Goal: Task Accomplishment & Management: Manage account settings

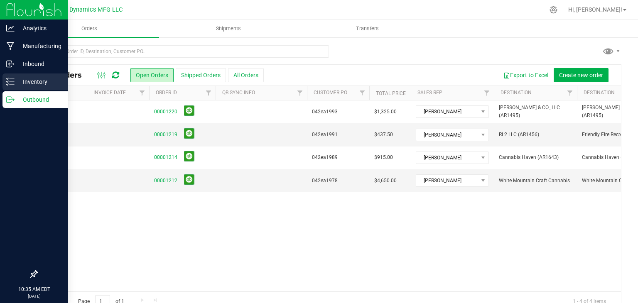
click at [15, 81] on p "Inventory" at bounding box center [40, 82] width 50 height 10
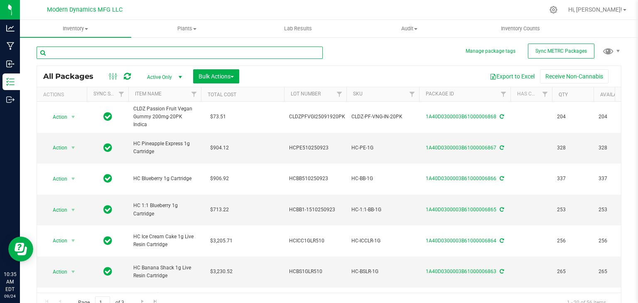
click at [218, 55] on input "text" at bounding box center [180, 52] width 286 height 12
type input "mixed"
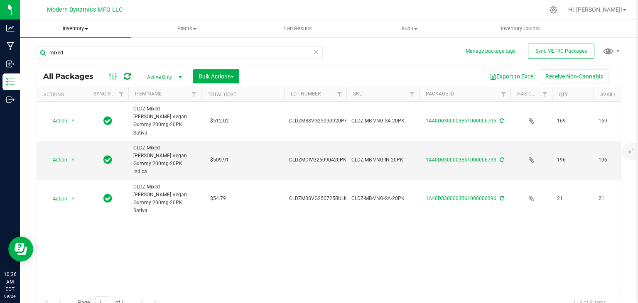
click at [76, 27] on span "Inventory" at bounding box center [75, 28] width 111 height 7
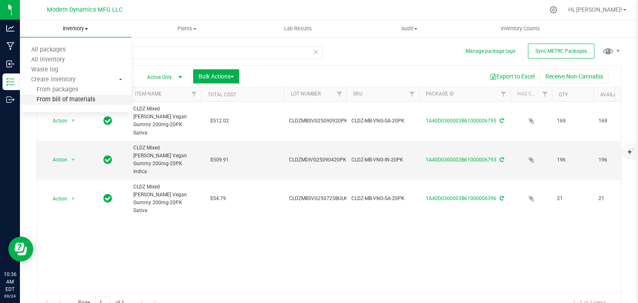
click at [86, 98] on span "From bill of materials" at bounding box center [57, 99] width 75 height 7
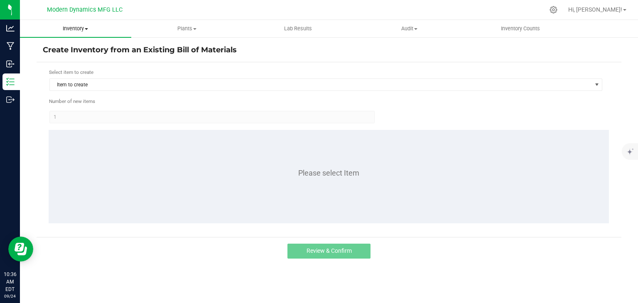
click at [85, 31] on span "Inventory" at bounding box center [75, 28] width 111 height 7
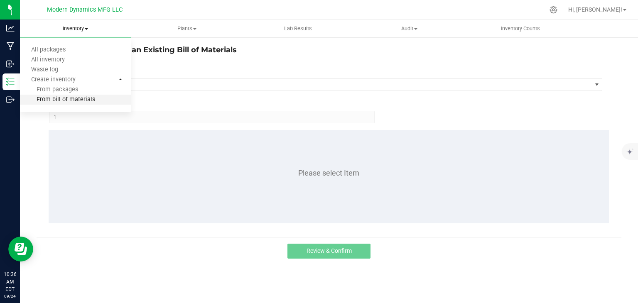
click at [73, 98] on span "From bill of materials" at bounding box center [57, 99] width 75 height 7
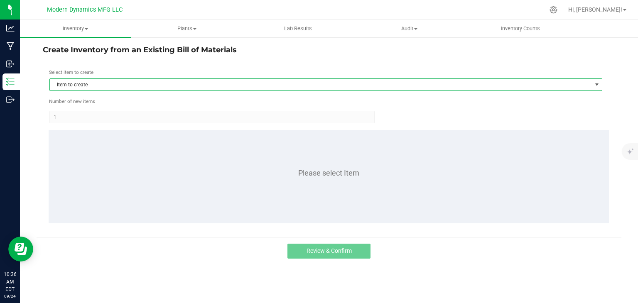
click at [108, 86] on span "Item to create" at bounding box center [320, 85] width 541 height 12
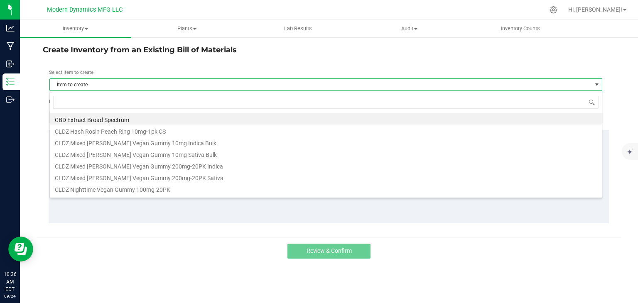
scroll to position [12, 553]
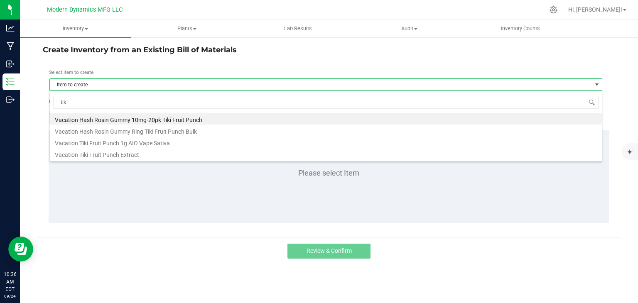
type input "tiki"
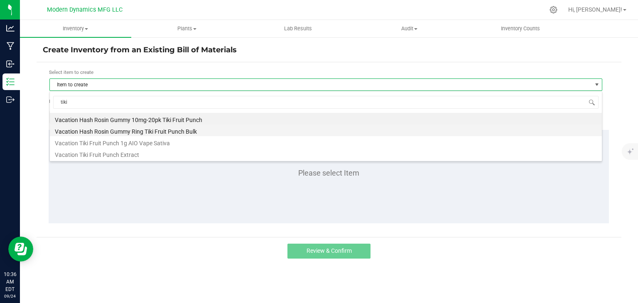
click at [134, 133] on li "Vacation Hash Rosin Gummy Ring Tiki Fruit Punch Bulk" at bounding box center [326, 131] width 552 height 12
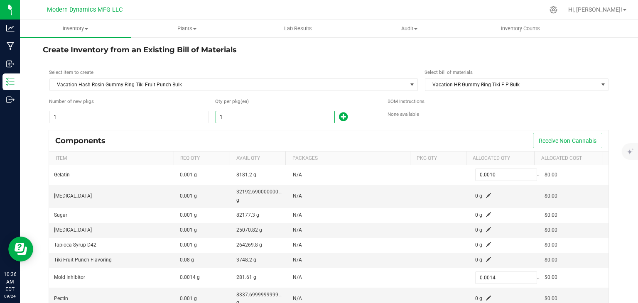
click at [246, 118] on input "1" at bounding box center [275, 117] width 118 height 12
type input "4"
type input "0.0040"
type input "0.0056"
type input "0.0040"
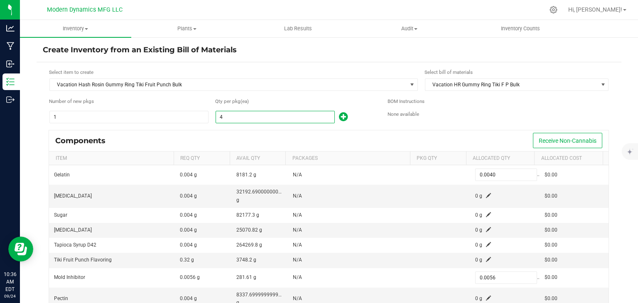
type input "48"
type input "0.0480"
type input "0.0672"
type input "0.0480"
type input "480"
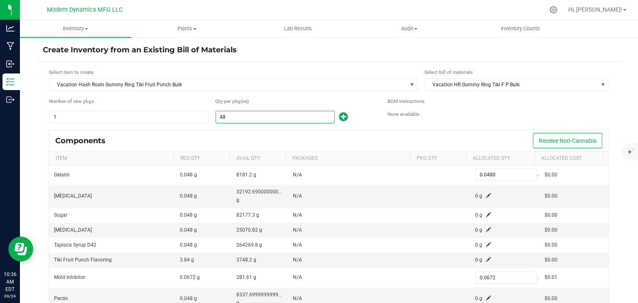
type input "0.4800"
type input "0.6720"
type input "0.4800"
type input "4800"
type input "4.8000"
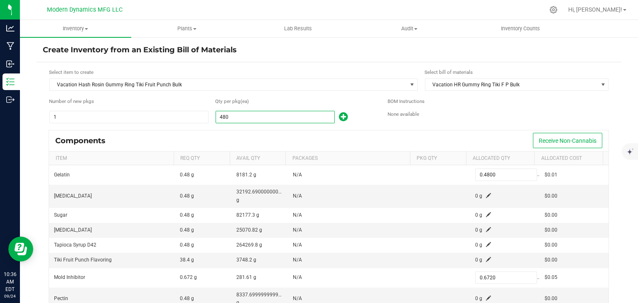
type input "6.7200"
type input "4.8000"
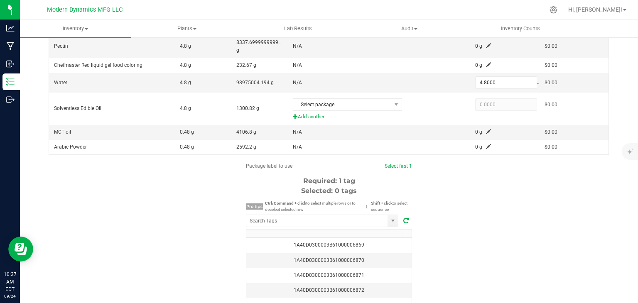
scroll to position [262, 0]
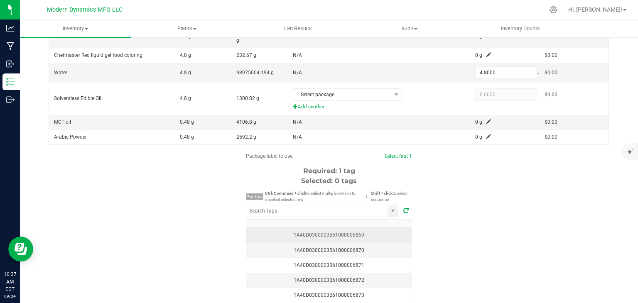
type input "4,800"
click at [376, 231] on div "1A40D0300003B61000006869" at bounding box center [328, 235] width 155 height 8
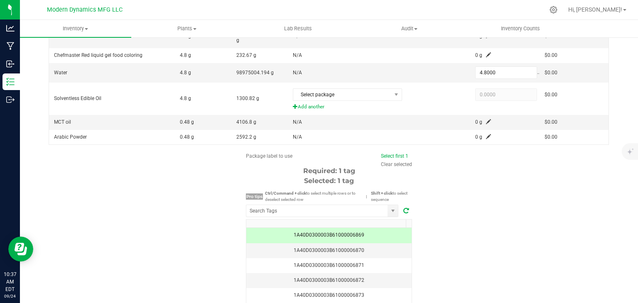
scroll to position [301, 0]
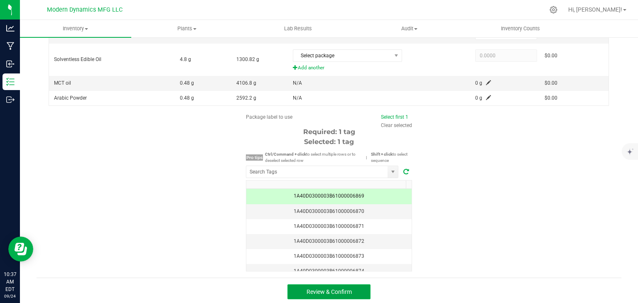
click at [342, 291] on span "Review & Confirm" at bounding box center [328, 292] width 45 height 7
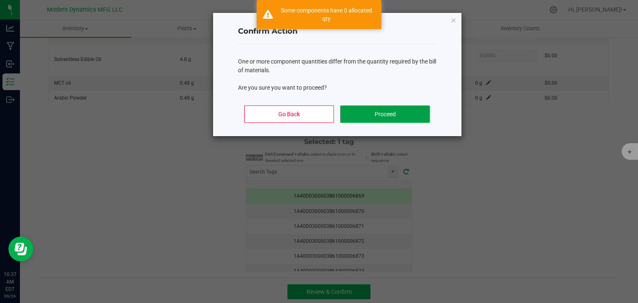
click at [382, 113] on button "Proceed" at bounding box center [384, 113] width 89 height 17
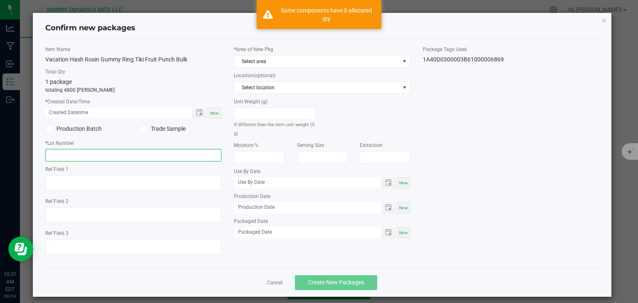
click at [95, 152] on input "text" at bounding box center [133, 155] width 176 height 12
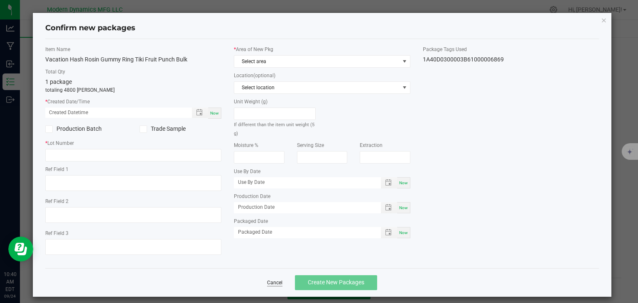
click at [267, 280] on link "Cancel" at bounding box center [274, 282] width 15 height 7
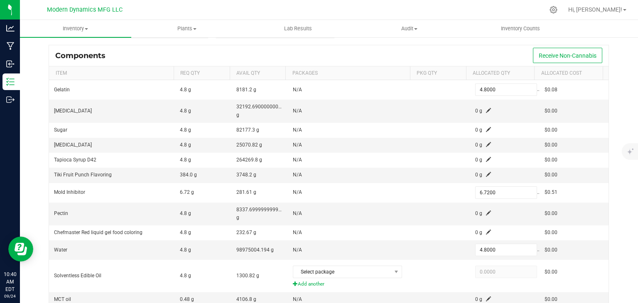
scroll to position [0, 0]
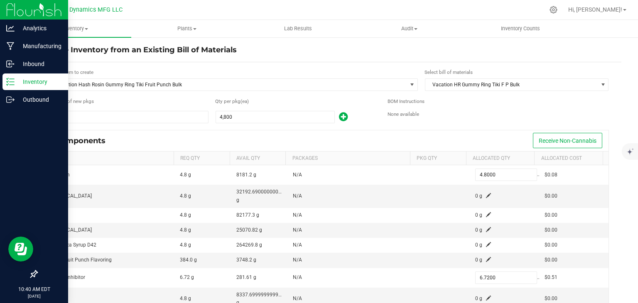
click at [15, 85] on p "Inventory" at bounding box center [40, 82] width 50 height 10
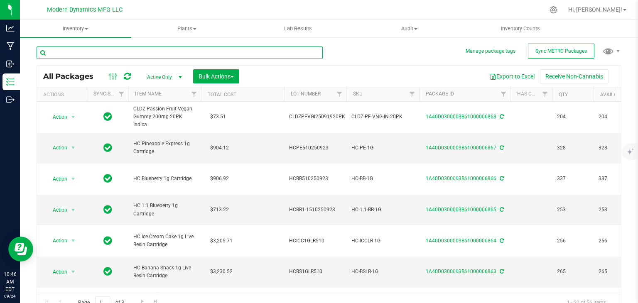
click at [118, 50] on input "text" at bounding box center [180, 52] width 286 height 12
type input "passion"
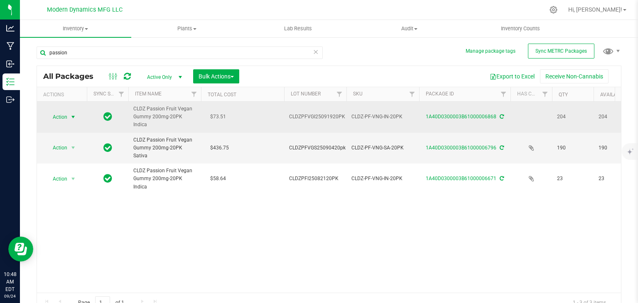
click at [75, 114] on span "select" at bounding box center [73, 117] width 7 height 7
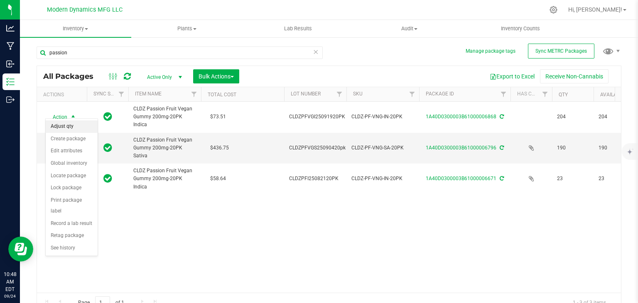
click at [79, 127] on li "Adjust qty" at bounding box center [72, 126] width 52 height 12
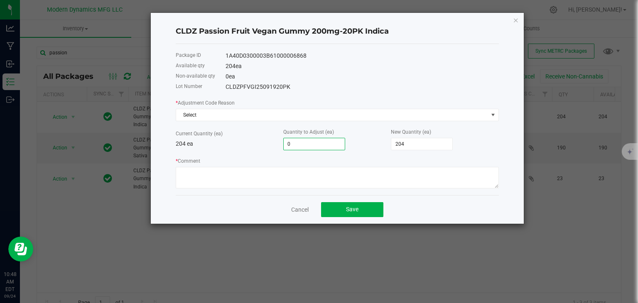
click at [302, 139] on input "0" at bounding box center [314, 144] width 61 height 12
type input "3"
type input "207"
type input "3"
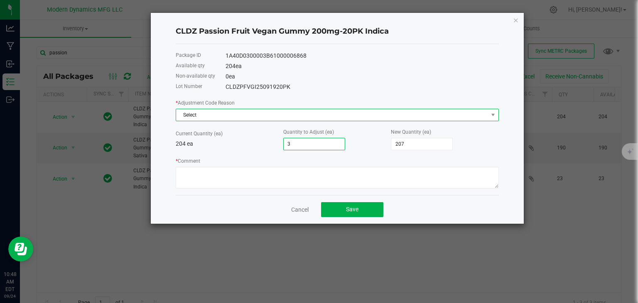
click at [310, 114] on span "Select" at bounding box center [332, 115] width 312 height 12
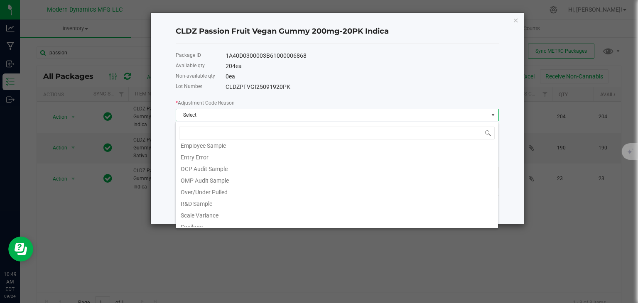
scroll to position [28, 0]
click at [255, 158] on li "Entry Error" at bounding box center [337, 157] width 322 height 12
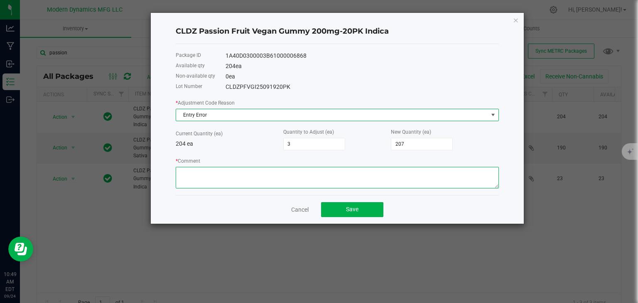
click at [266, 176] on textarea "* Comment" at bounding box center [337, 178] width 323 height 22
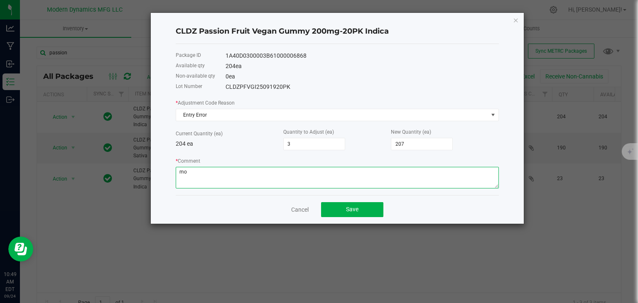
type textarea "m"
type textarea "error on counting after packaging"
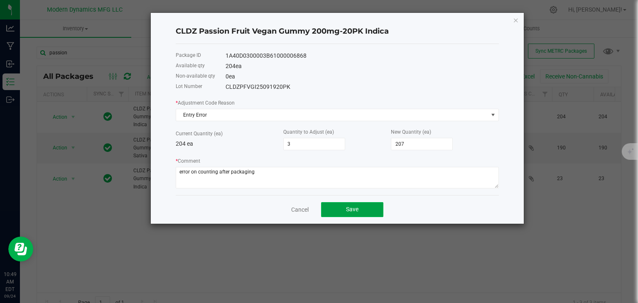
click at [359, 217] on button "Save" at bounding box center [352, 209] width 62 height 15
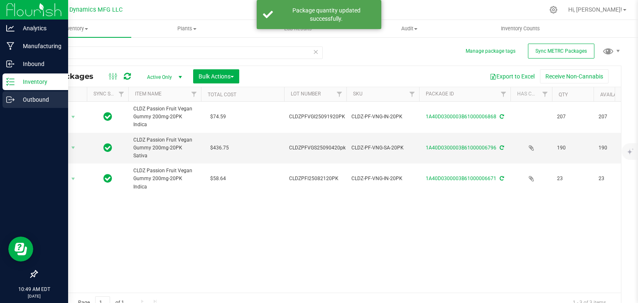
click at [7, 105] on div "Outbound" at bounding box center [35, 99] width 66 height 17
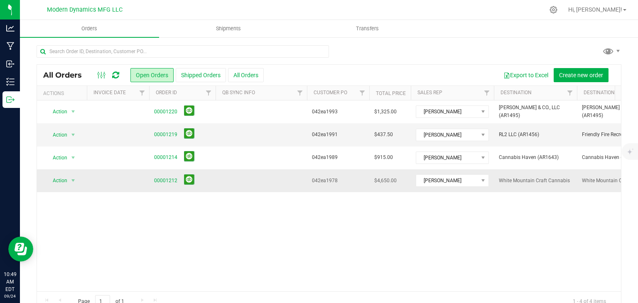
click at [164, 175] on span "00001212" at bounding box center [182, 180] width 56 height 13
click at [164, 181] on link "00001212" at bounding box center [165, 181] width 23 height 8
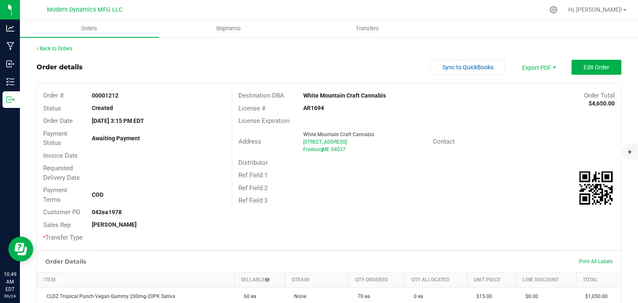
click at [593, 75] on outbound-order-header "Order details Sync to QuickBooks Export PDF Edit Order Order # 00001212 Status …" at bounding box center [329, 155] width 585 height 191
click at [591, 69] on span "Edit Order" at bounding box center [596, 67] width 26 height 7
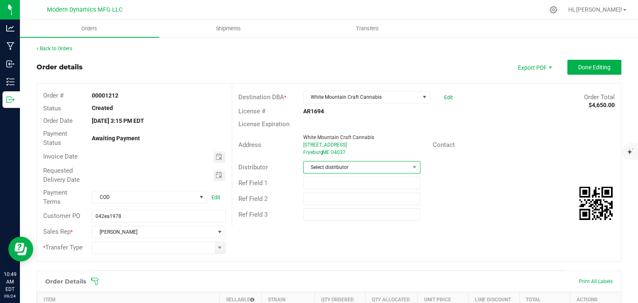
click at [409, 170] on span at bounding box center [414, 167] width 10 height 12
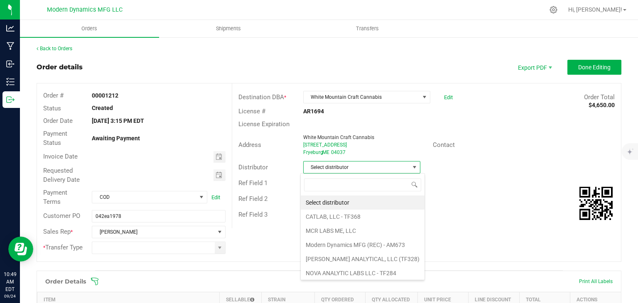
scroll to position [12, 115]
click at [357, 241] on li "Modern Dynamics MFG (REC) - AM673" at bounding box center [363, 245] width 124 height 14
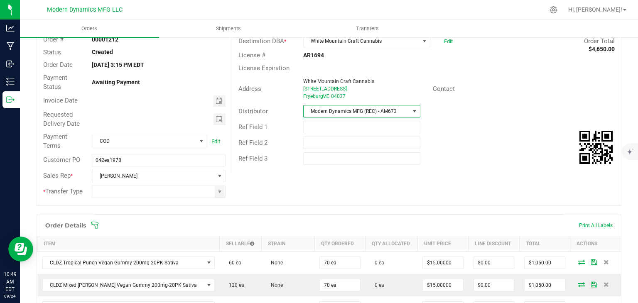
scroll to position [56, 0]
click at [196, 138] on span at bounding box center [201, 141] width 10 height 12
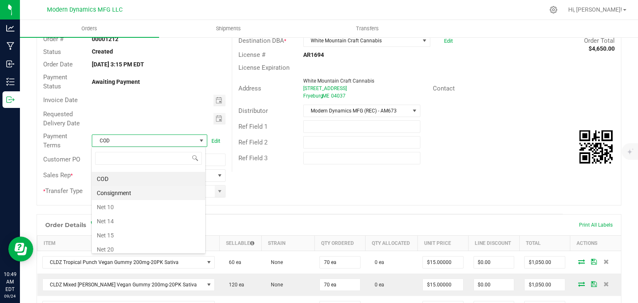
scroll to position [40, 0]
click at [149, 220] on li "Net 14" at bounding box center [148, 221] width 113 height 14
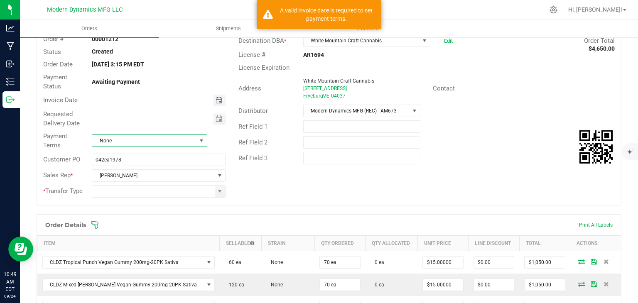
click at [215, 103] on span "Toggle calendar" at bounding box center [218, 100] width 7 height 7
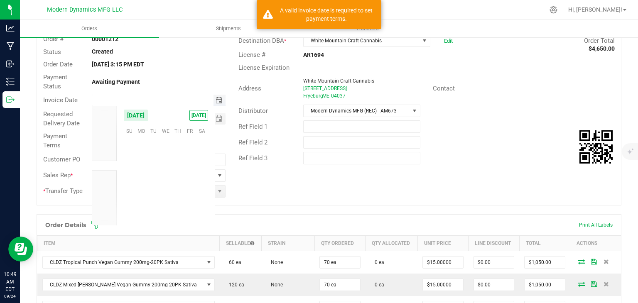
scroll to position [134663, 0]
click at [164, 179] on span "24" at bounding box center [165, 182] width 12 height 13
type input "[DATE]"
click at [221, 119] on span "Toggle calendar" at bounding box center [219, 119] width 12 height 12
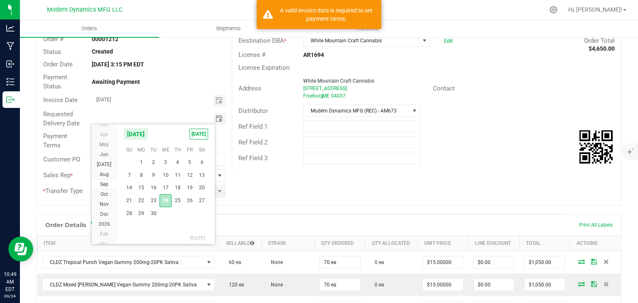
click at [166, 201] on span "24" at bounding box center [165, 200] width 12 height 13
type input "[DATE]"
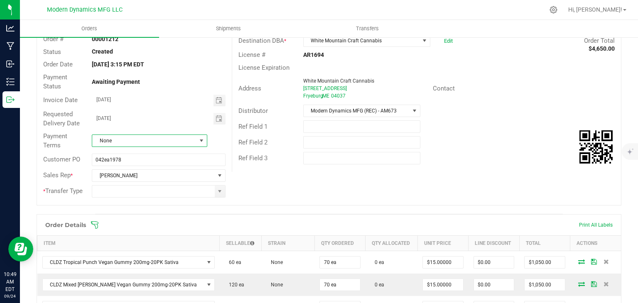
click at [177, 136] on span "None" at bounding box center [144, 141] width 104 height 12
click at [148, 234] on li "Net 14" at bounding box center [148, 239] width 113 height 14
click at [217, 194] on span at bounding box center [220, 192] width 10 height 12
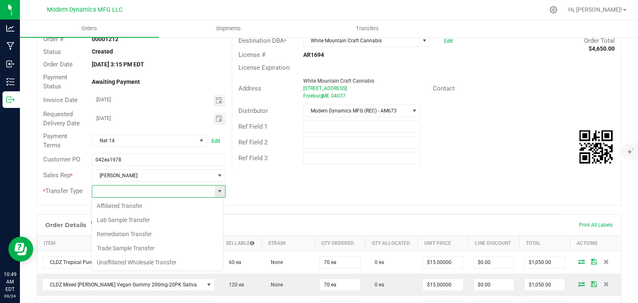
scroll to position [12, 132]
click at [160, 259] on li "Unaffiliated Wholesale Transfer" at bounding box center [157, 262] width 131 height 14
type input "Unaffiliated Wholesale Transfer"
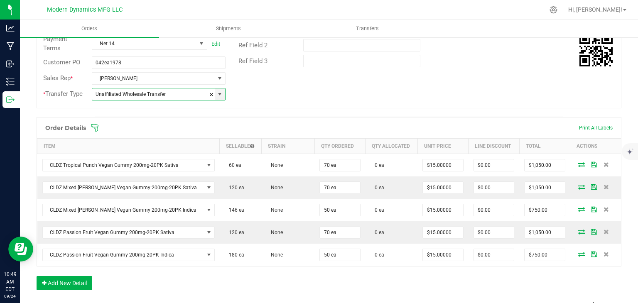
scroll to position [153, 0]
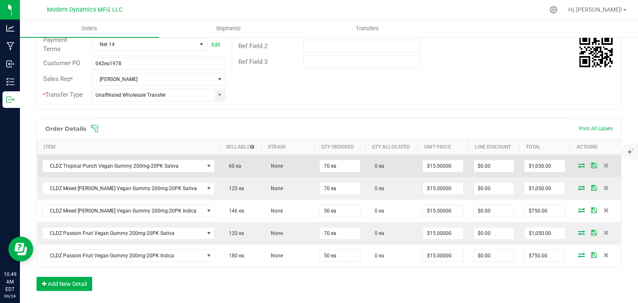
click at [578, 165] on icon at bounding box center [581, 165] width 7 height 5
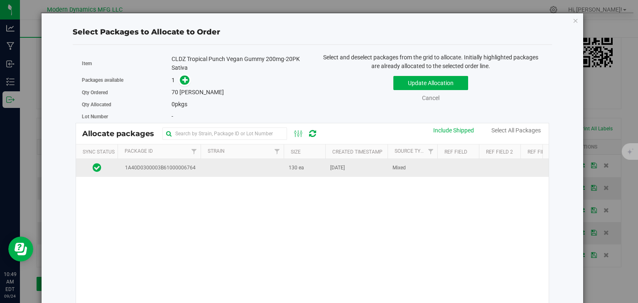
click at [388, 176] on td "Mixed" at bounding box center [412, 168] width 50 height 18
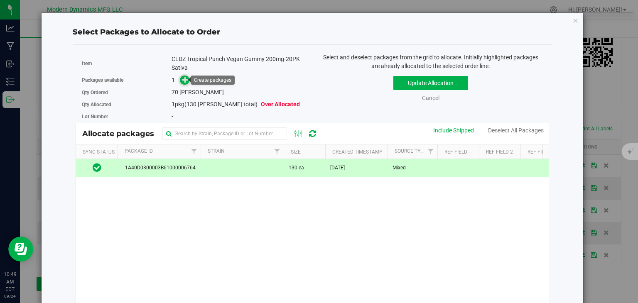
click at [183, 77] on icon at bounding box center [185, 80] width 6 height 6
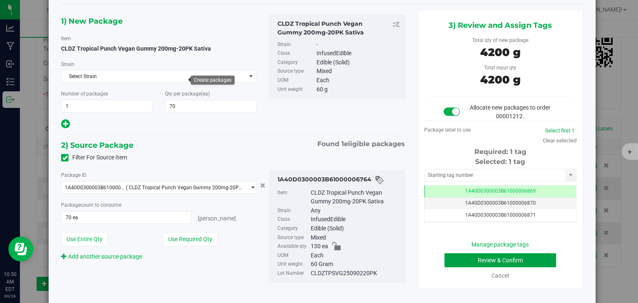
click at [510, 261] on button "Review & Confirm" at bounding box center [500, 260] width 112 height 14
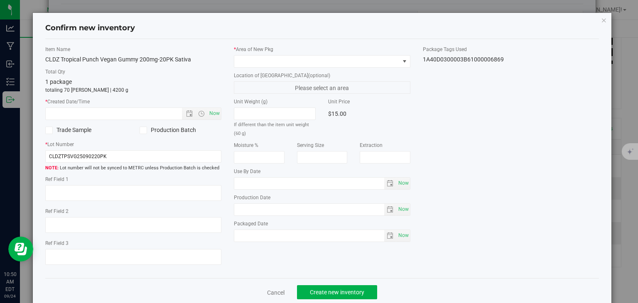
type input "[DATE]"
click at [215, 117] on span "Now" at bounding box center [215, 114] width 14 height 12
type input "[DATE] 10:50 AM"
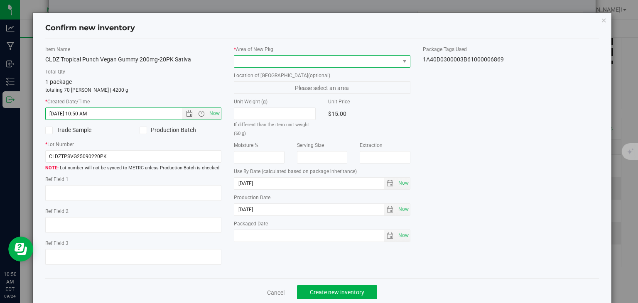
click at [274, 66] on span at bounding box center [316, 62] width 165 height 12
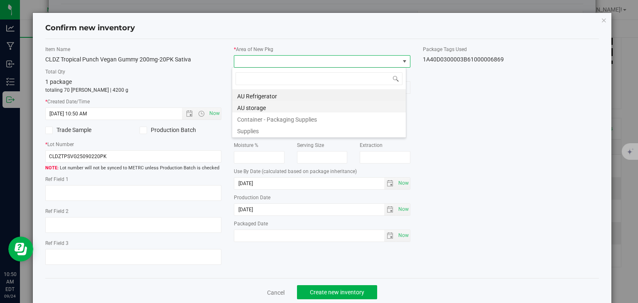
click at [267, 106] on li "AU storage" at bounding box center [319, 107] width 174 height 12
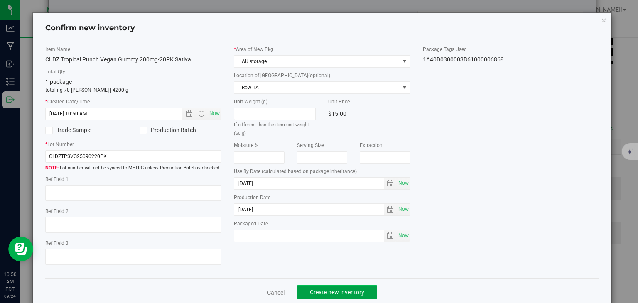
click at [320, 294] on span "Create new inventory" at bounding box center [337, 292] width 54 height 7
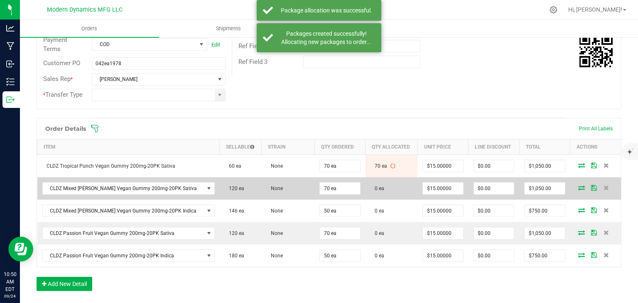
click at [578, 185] on icon at bounding box center [581, 187] width 7 height 5
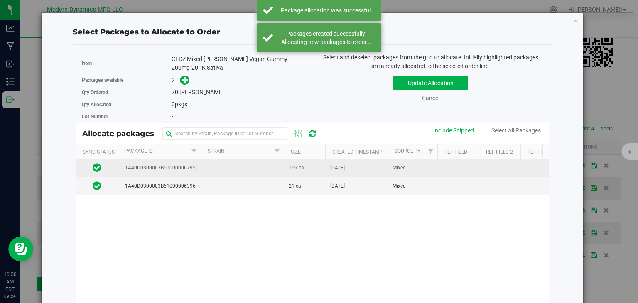
click at [312, 173] on td "169 ea" at bounding box center [305, 168] width 42 height 18
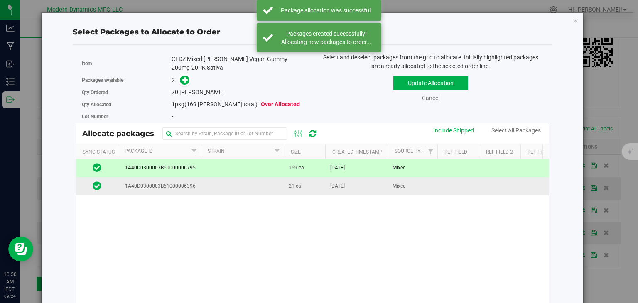
click at [301, 190] on td "21 ea" at bounding box center [305, 186] width 42 height 18
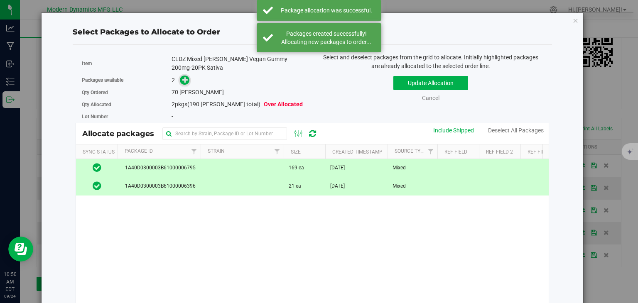
click at [182, 77] on icon at bounding box center [185, 80] width 6 height 6
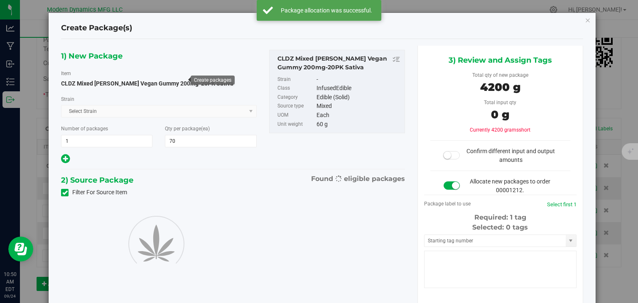
type input "70"
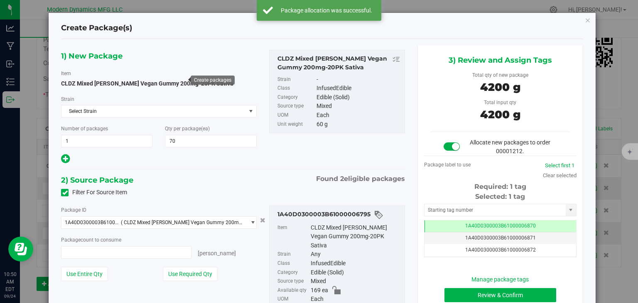
type input "70 ea"
type input "70"
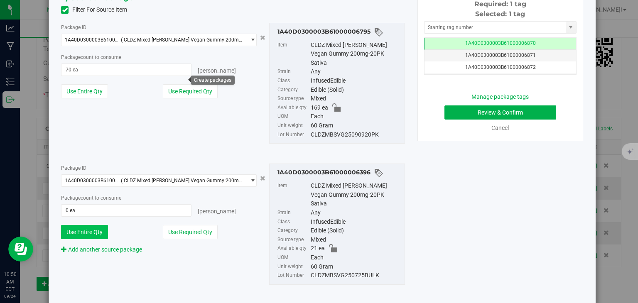
click at [97, 225] on button "Use Entire Qty" at bounding box center [84, 232] width 47 height 14
type input "21 ea"
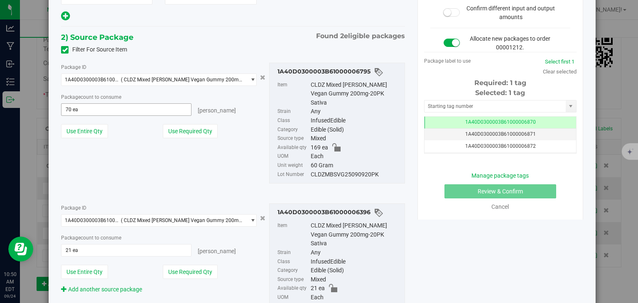
click at [95, 113] on span "70 ea 70" at bounding box center [126, 109] width 130 height 12
click at [95, 113] on input "70" at bounding box center [125, 110] width 129 height 12
type input "49"
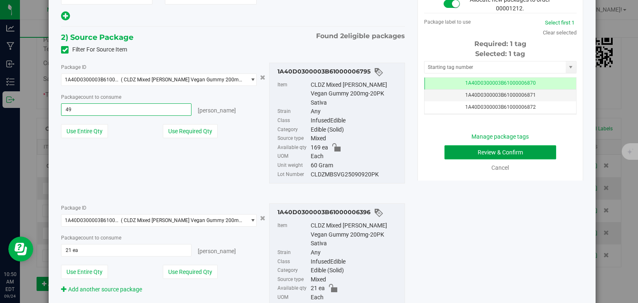
type input "49 ea"
click at [466, 153] on button "Review & Confirm" at bounding box center [500, 152] width 112 height 14
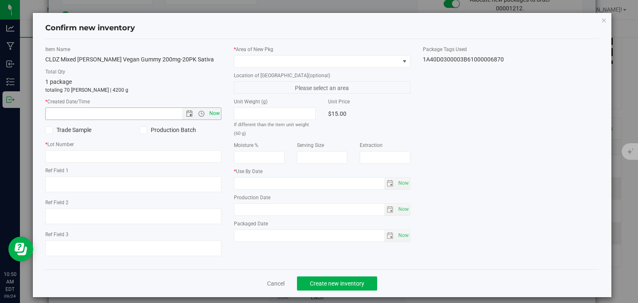
click at [208, 114] on span "Now" at bounding box center [215, 114] width 14 height 12
type input "[DATE] 10:50 AM"
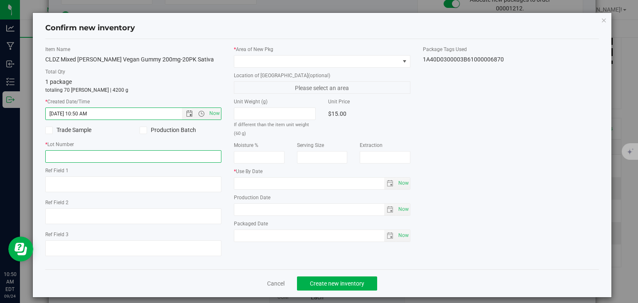
click at [156, 157] on input "text" at bounding box center [133, 156] width 176 height 12
type input "20240424"
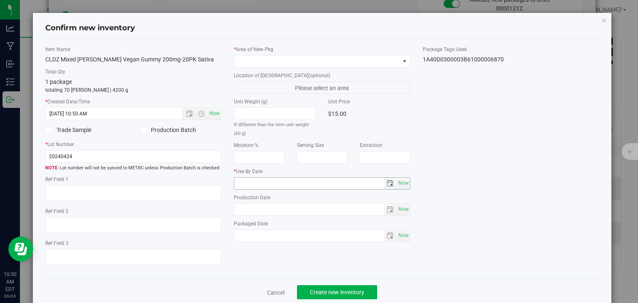
click at [401, 188] on span "Now" at bounding box center [322, 183] width 176 height 12
click at [404, 182] on span "Now" at bounding box center [403, 183] width 14 height 12
type input "[DATE]"
click at [374, 59] on span at bounding box center [316, 62] width 165 height 12
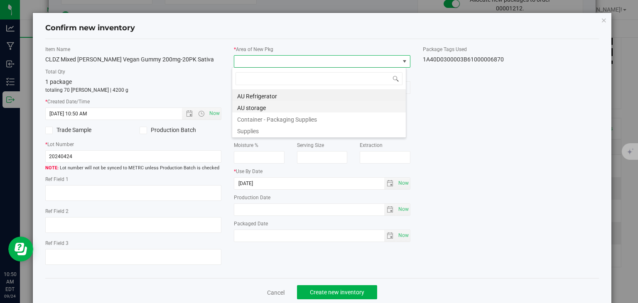
click at [338, 108] on li "AU storage" at bounding box center [319, 107] width 174 height 12
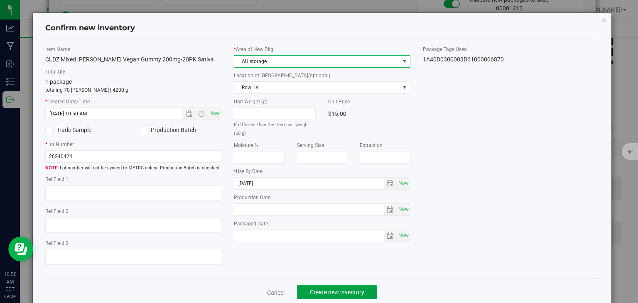
click at [320, 286] on button "Create new inventory" at bounding box center [337, 292] width 80 height 14
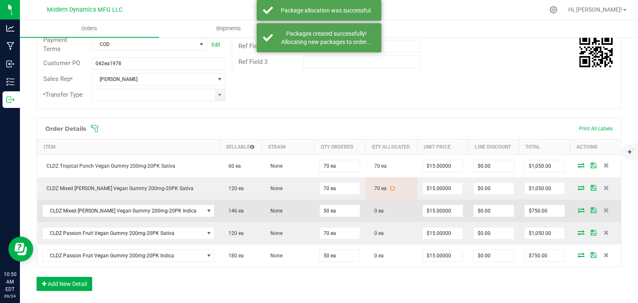
click at [577, 208] on icon at bounding box center [580, 210] width 7 height 5
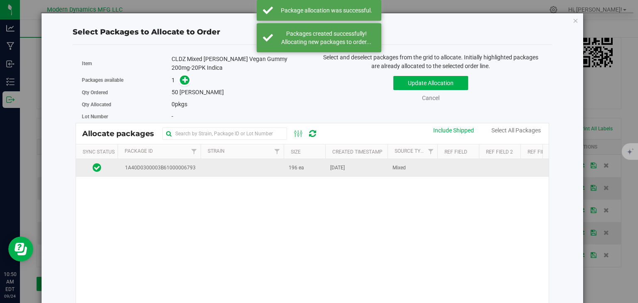
click at [344, 162] on td "[DATE]" at bounding box center [356, 168] width 62 height 18
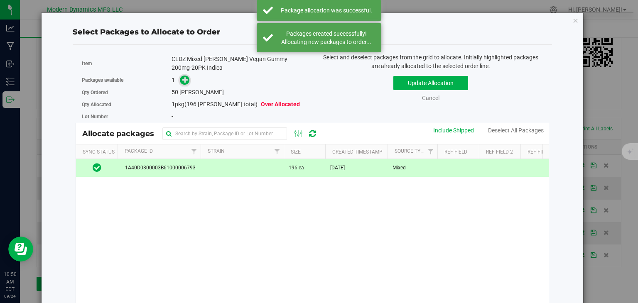
click at [183, 80] on icon at bounding box center [185, 80] width 6 height 6
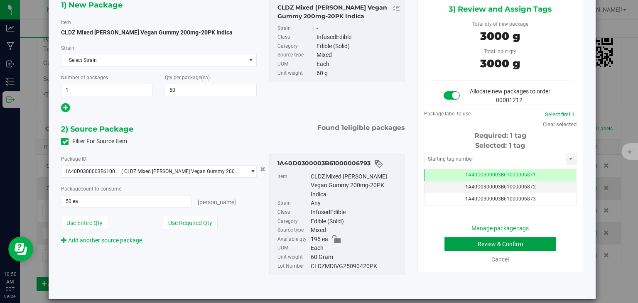
click at [494, 240] on button "Review & Confirm" at bounding box center [500, 244] width 112 height 14
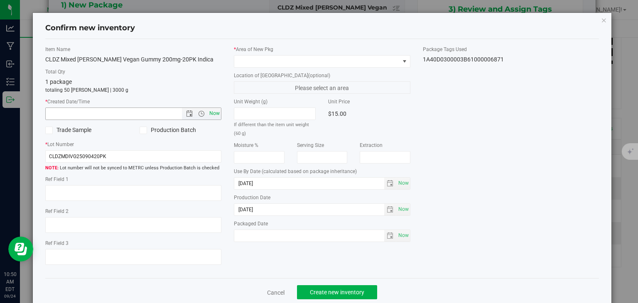
click at [213, 116] on span "Now" at bounding box center [215, 114] width 14 height 12
type input "[DATE] 10:50 AM"
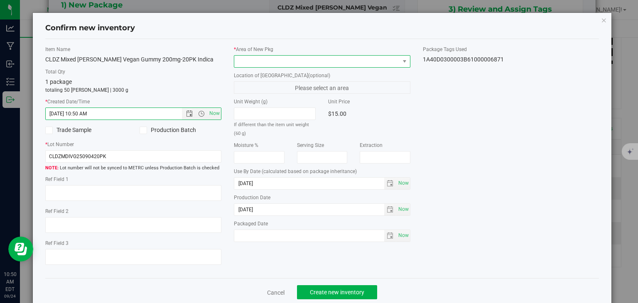
click at [271, 64] on span at bounding box center [316, 62] width 165 height 12
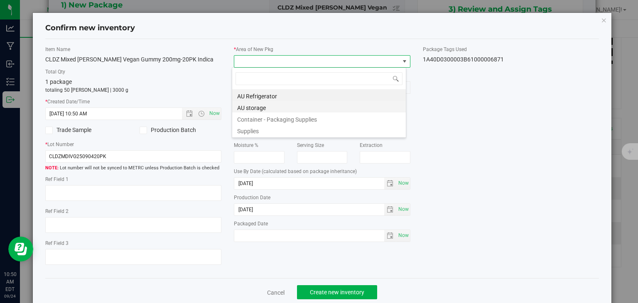
click at [256, 108] on li "AU storage" at bounding box center [319, 107] width 174 height 12
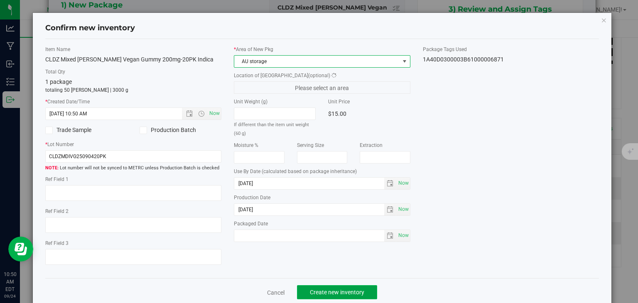
click at [312, 292] on span "Create new inventory" at bounding box center [337, 292] width 54 height 7
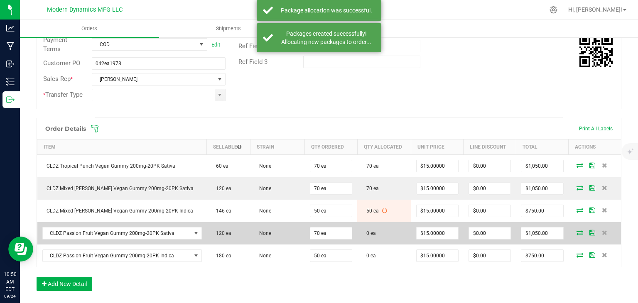
click at [576, 231] on icon at bounding box center [579, 232] width 7 height 5
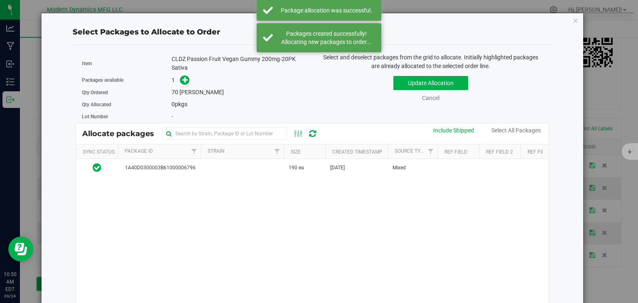
click at [302, 168] on span "190 ea" at bounding box center [296, 168] width 15 height 8
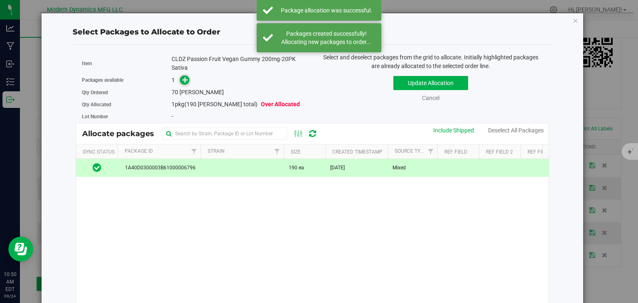
click at [182, 81] on icon at bounding box center [185, 80] width 6 height 6
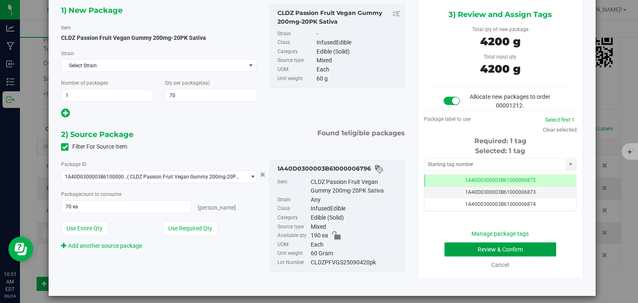
click at [502, 248] on button "Review & Confirm" at bounding box center [500, 249] width 112 height 14
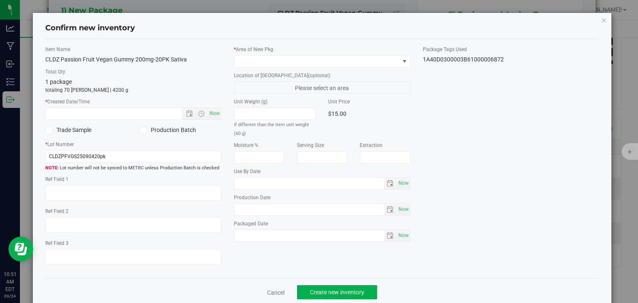
type input "[DATE]"
click at [216, 115] on span "Now" at bounding box center [215, 114] width 14 height 12
type input "[DATE] 10:51 AM"
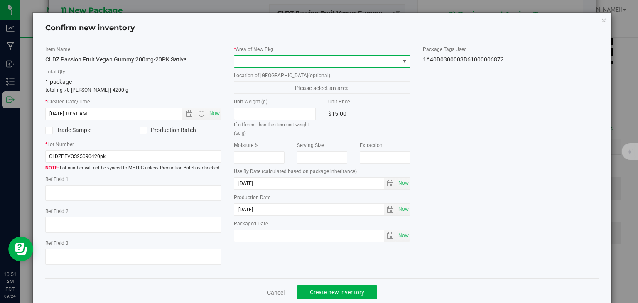
click at [258, 64] on span at bounding box center [316, 62] width 165 height 12
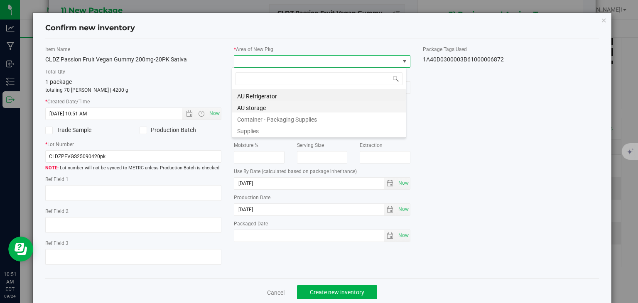
click at [250, 103] on li "AU storage" at bounding box center [319, 107] width 174 height 12
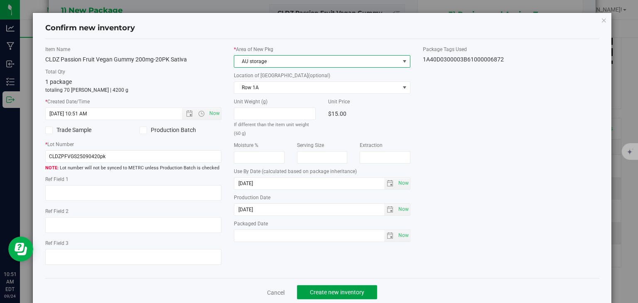
click at [310, 291] on span "Create new inventory" at bounding box center [337, 292] width 54 height 7
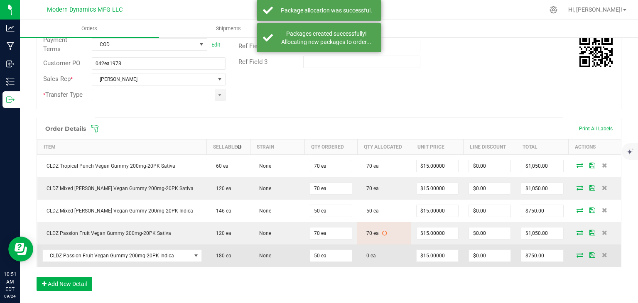
click at [576, 252] on icon at bounding box center [579, 254] width 7 height 5
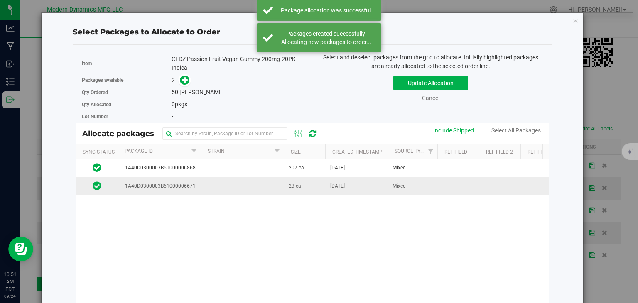
click at [239, 183] on td at bounding box center [242, 186] width 83 height 18
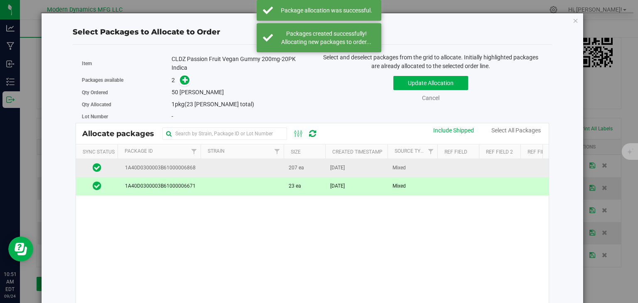
click at [234, 168] on td at bounding box center [242, 168] width 83 height 18
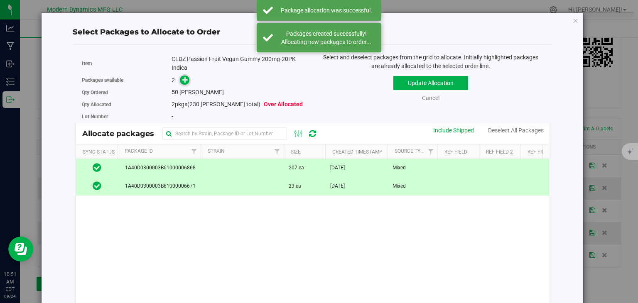
click at [182, 77] on icon at bounding box center [185, 80] width 6 height 6
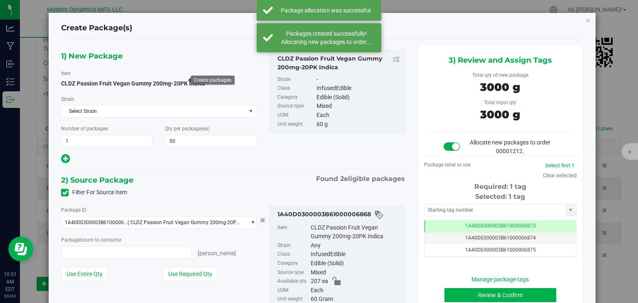
type input "50 ea"
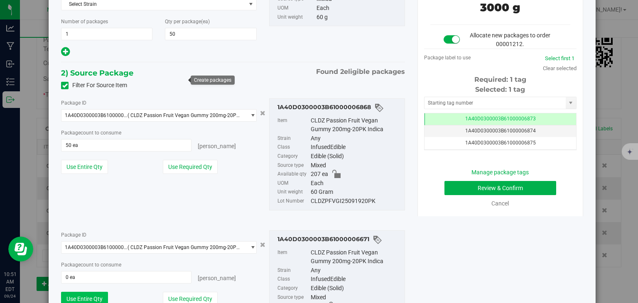
click at [80, 292] on button "Use Entire Qty" at bounding box center [84, 299] width 47 height 14
type input "23 ea"
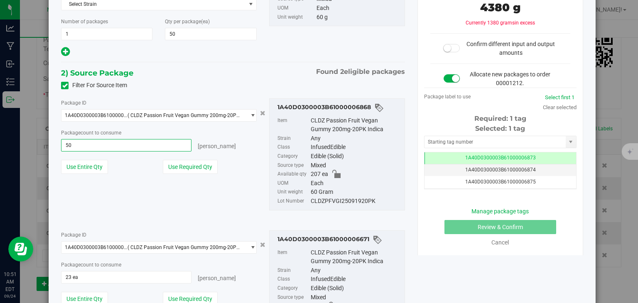
click at [102, 149] on span "50 ea 50" at bounding box center [126, 145] width 130 height 12
click at [102, 149] on input "50" at bounding box center [125, 145] width 129 height 12
type input "27"
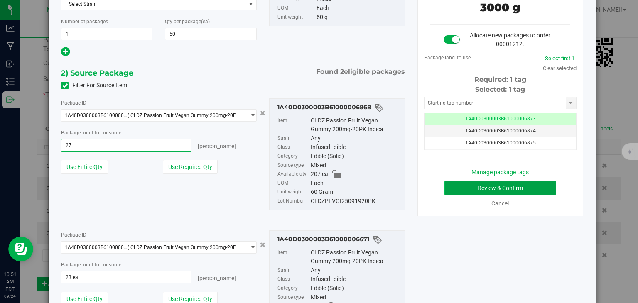
type input "27 ea"
click at [475, 184] on button "Review & Confirm" at bounding box center [500, 188] width 112 height 14
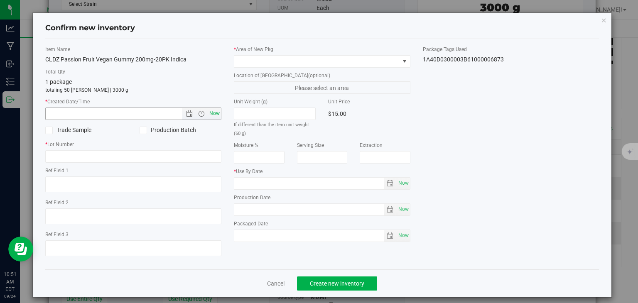
click at [215, 110] on span "Now" at bounding box center [215, 114] width 14 height 12
type input "[DATE] 10:51 AM"
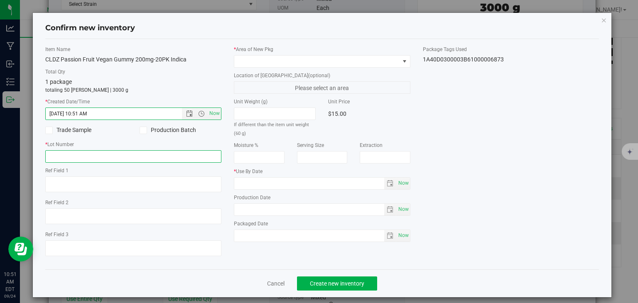
click at [147, 154] on input "text" at bounding box center [133, 156] width 176 height 12
type input "20240424"
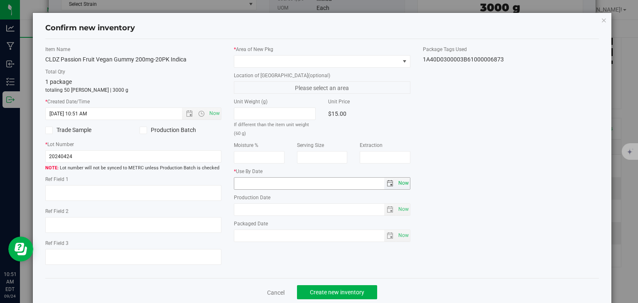
click at [401, 185] on span "Now" at bounding box center [403, 183] width 14 height 12
type input "[DATE]"
click at [346, 59] on span at bounding box center [316, 62] width 165 height 12
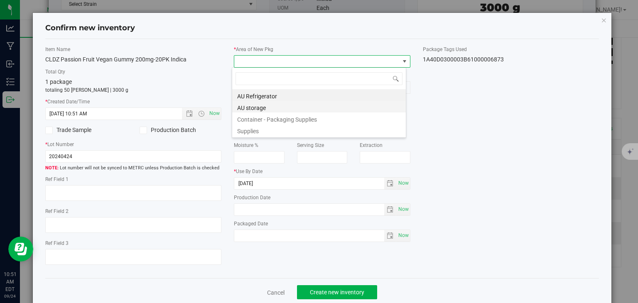
click at [317, 109] on li "AU storage" at bounding box center [319, 107] width 174 height 12
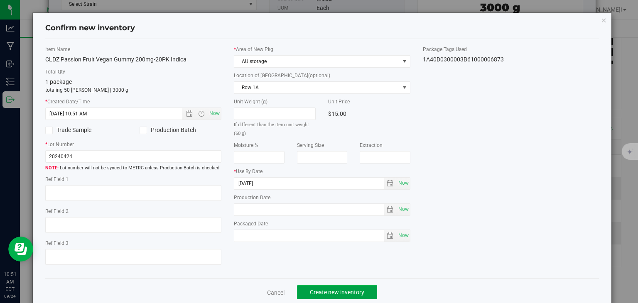
click at [323, 289] on span "Create new inventory" at bounding box center [337, 292] width 54 height 7
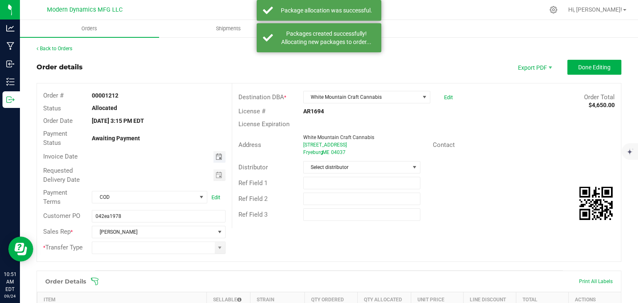
click at [215, 159] on span "Toggle calendar" at bounding box center [218, 157] width 7 height 7
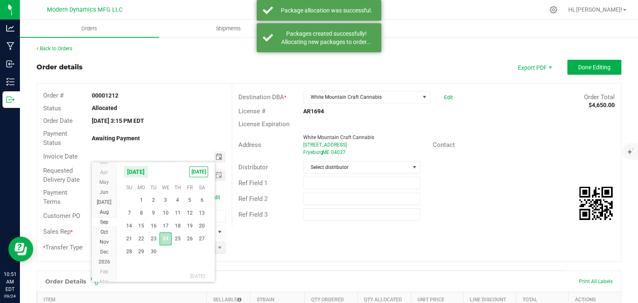
click at [163, 240] on span "24" at bounding box center [165, 238] width 12 height 13
type input "[DATE]"
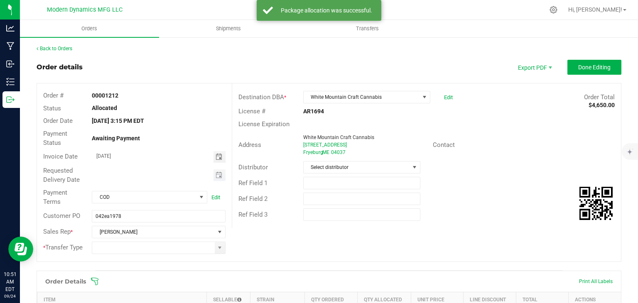
click at [213, 171] on span "Toggle calendar" at bounding box center [219, 175] width 12 height 12
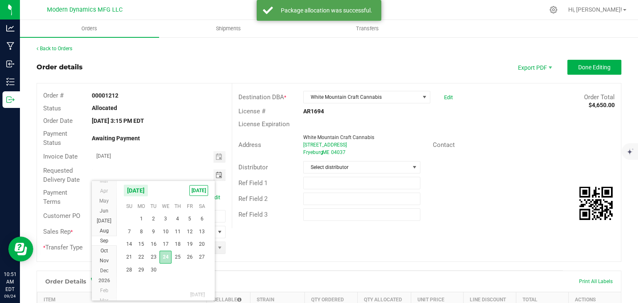
click at [169, 257] on span "24" at bounding box center [165, 257] width 12 height 13
type input "[DATE]"
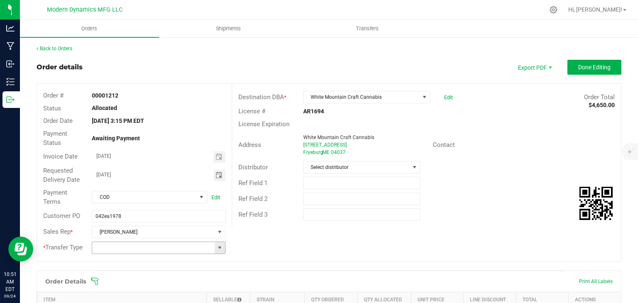
click at [217, 250] on span at bounding box center [219, 248] width 7 height 7
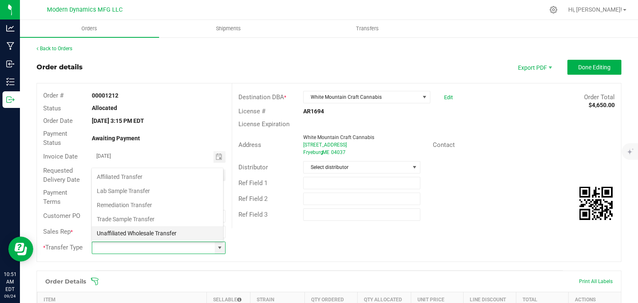
click at [174, 231] on li "Unaffiliated Wholesale Transfer" at bounding box center [157, 233] width 131 height 14
type input "Unaffiliated Wholesale Transfer"
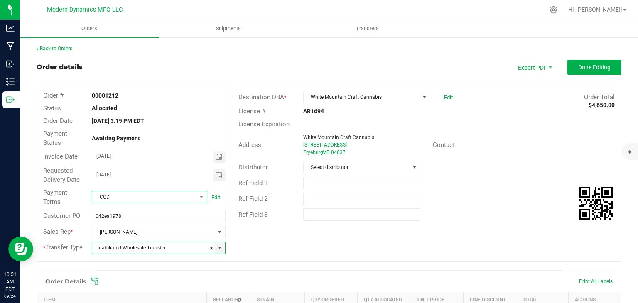
click at [175, 192] on span "COD" at bounding box center [144, 197] width 104 height 12
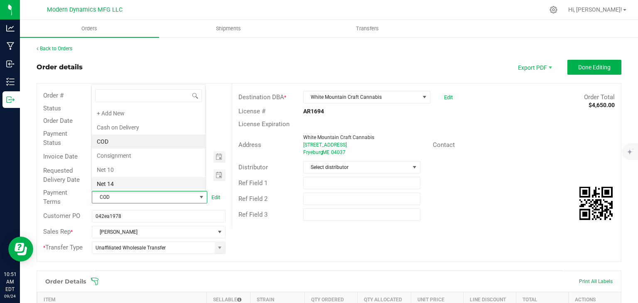
click at [164, 185] on li "Net 14" at bounding box center [148, 184] width 113 height 14
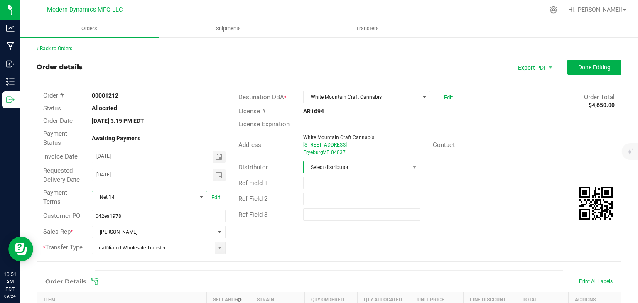
click at [347, 171] on span "Select distributor" at bounding box center [356, 167] width 106 height 12
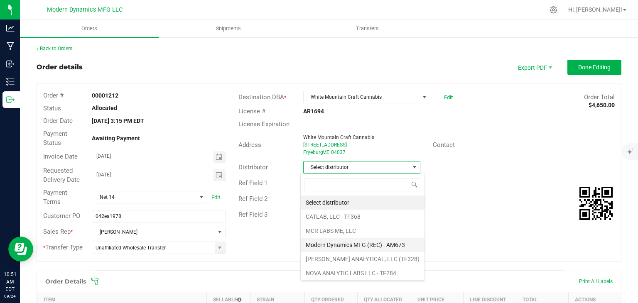
click at [339, 245] on li "Modern Dynamics MFG (REC) - AM673" at bounding box center [363, 245] width 124 height 14
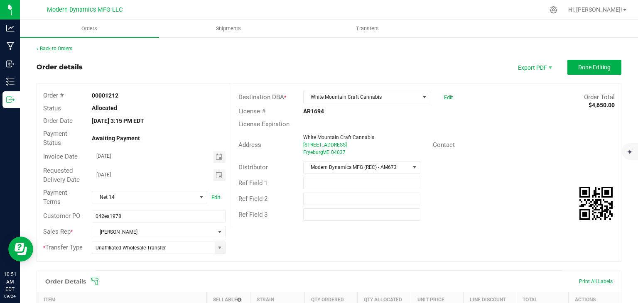
click at [567, 65] on button "Done Editing" at bounding box center [594, 67] width 54 height 15
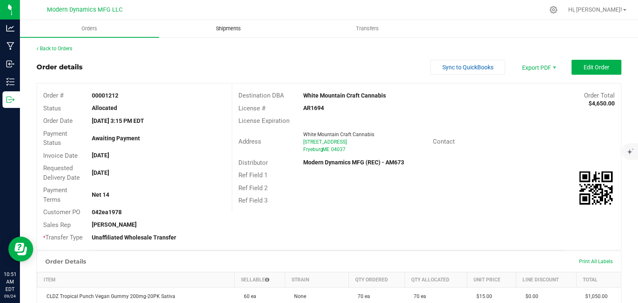
click at [222, 29] on span "Shipments" at bounding box center [228, 28] width 47 height 7
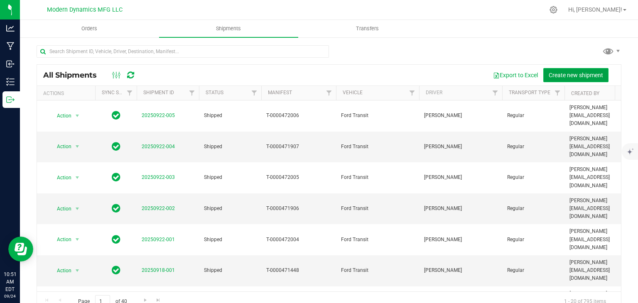
click at [548, 76] on span "Create new shipment" at bounding box center [575, 75] width 54 height 7
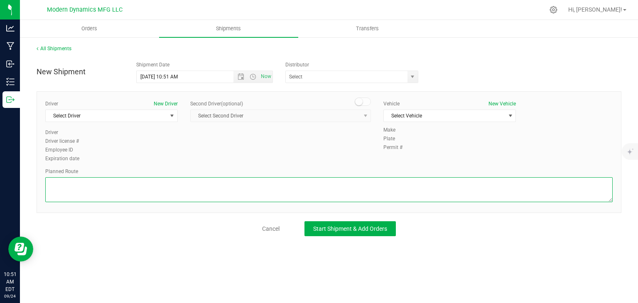
click at [194, 195] on textarea at bounding box center [328, 189] width 567 height 25
paste textarea "[STREET_ADDRESS][PERSON_NAME]  Take [PERSON_NAME] St to Biddeford Connector 1 …"
type textarea "[STREET_ADDRESS][PERSON_NAME]  Take [PERSON_NAME] St to Biddeford Connector 1 …"
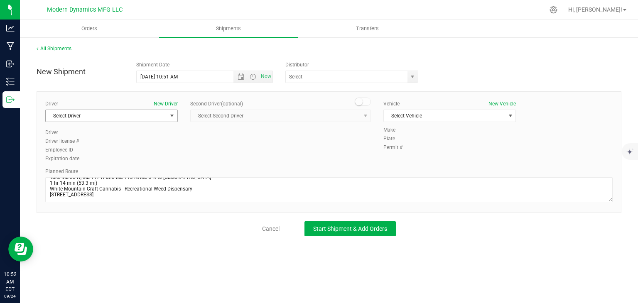
click at [138, 120] on span "Select Driver" at bounding box center [106, 116] width 121 height 12
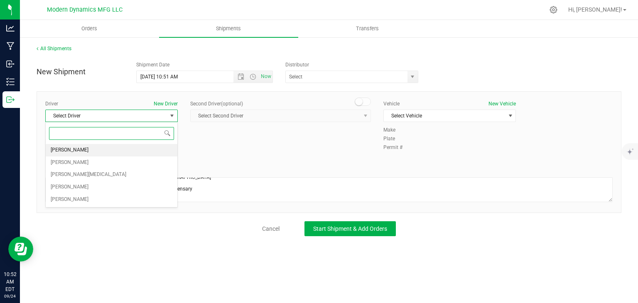
click at [126, 145] on li "[PERSON_NAME]" at bounding box center [112, 150] width 132 height 12
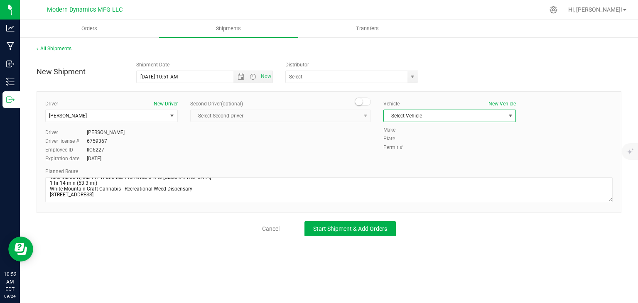
click at [425, 115] on span "Select Vehicle" at bounding box center [444, 116] width 121 height 12
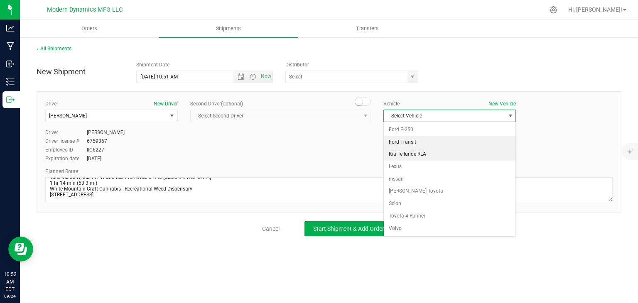
click at [411, 147] on li "Ford Transit" at bounding box center [450, 142] width 132 height 12
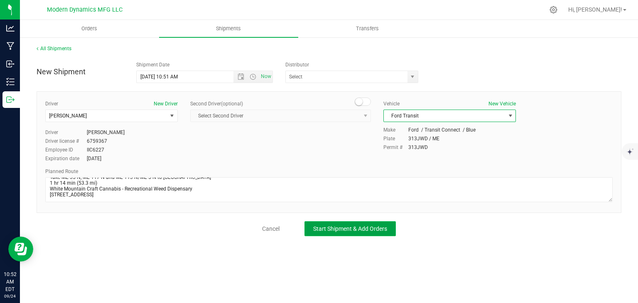
click at [349, 235] on button "Start Shipment & Add Orders" at bounding box center [349, 228] width 91 height 15
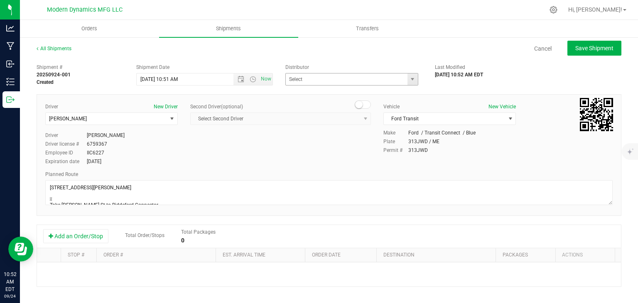
click at [407, 74] on span "select" at bounding box center [412, 79] width 10 height 12
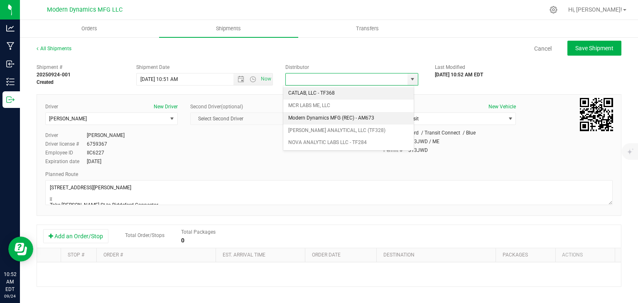
click at [335, 117] on li "Modern Dynamics MFG (REC) - AM673" at bounding box center [348, 118] width 130 height 12
type input "Modern Dynamics MFG (REC) - AM673"
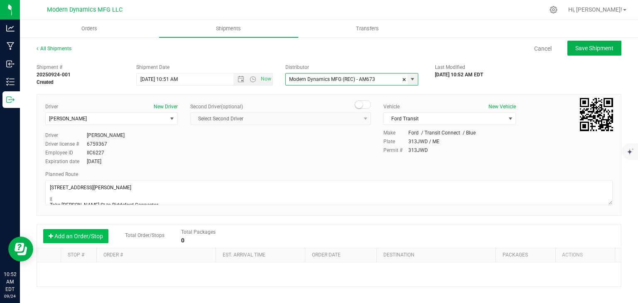
click at [98, 235] on button "Add an Order/Stop" at bounding box center [75, 236] width 65 height 14
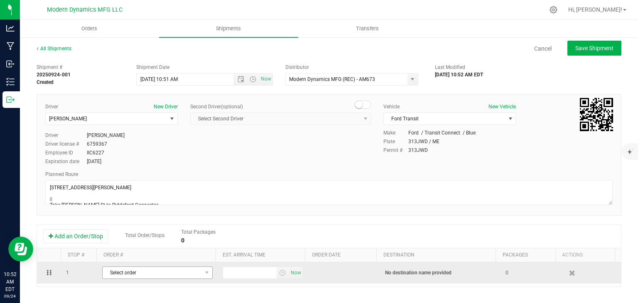
click at [113, 269] on span "Select order" at bounding box center [152, 273] width 99 height 12
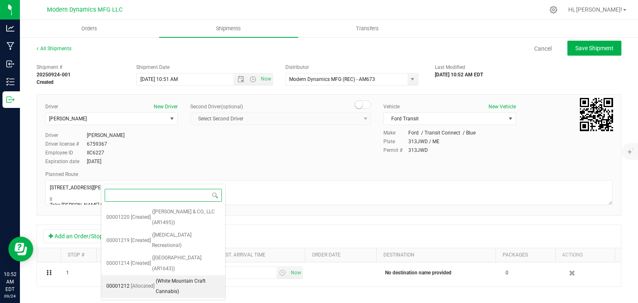
click at [144, 281] on span "[Allocated]" at bounding box center [143, 286] width 24 height 11
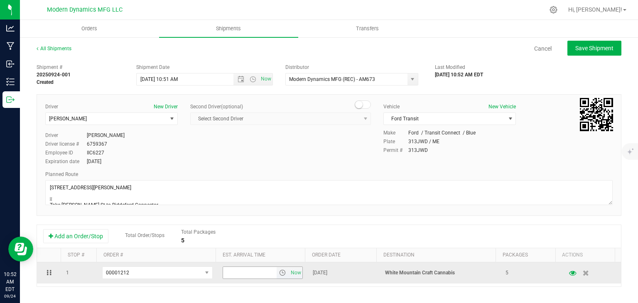
click at [243, 265] on td "Now" at bounding box center [263, 272] width 90 height 21
click at [241, 271] on input "text" at bounding box center [250, 273] width 54 height 12
type input "12:30 PM"
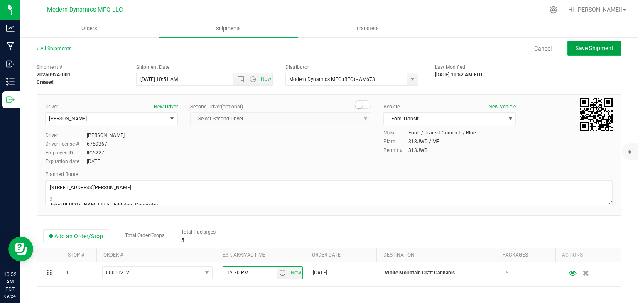
click at [578, 49] on span "Save Shipment" at bounding box center [594, 48] width 38 height 7
type input "[DATE] 2:51 PM"
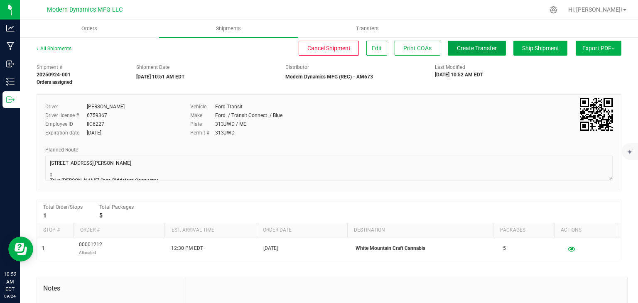
click at [482, 51] on span "Create Transfer" at bounding box center [477, 48] width 40 height 7
